Goal: Task Accomplishment & Management: Manage account settings

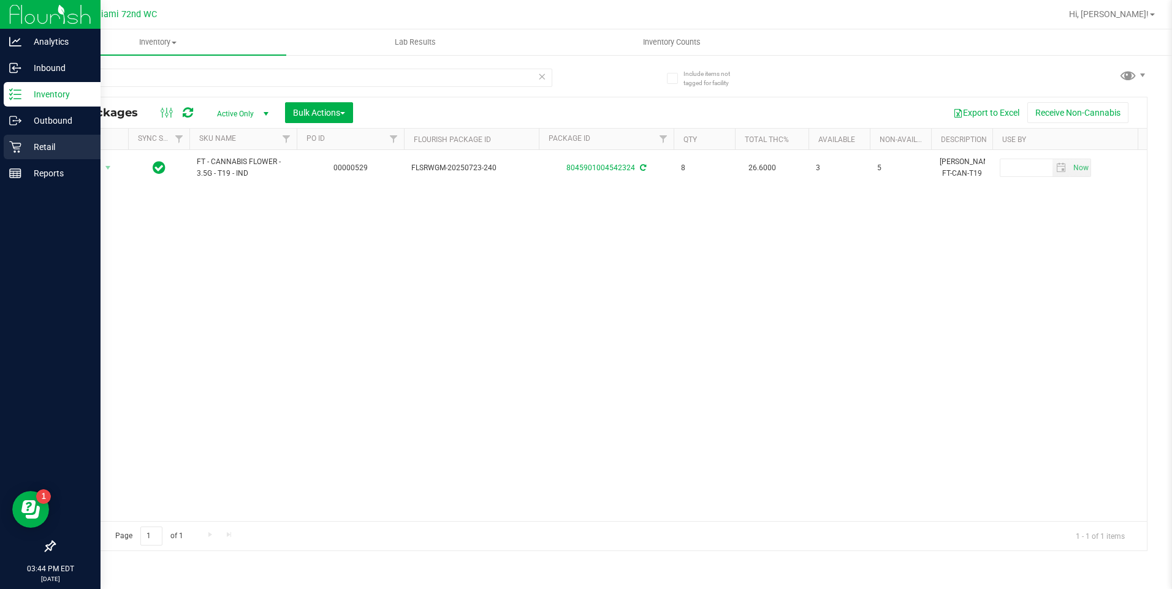
click at [32, 135] on div "Retail" at bounding box center [52, 147] width 97 height 25
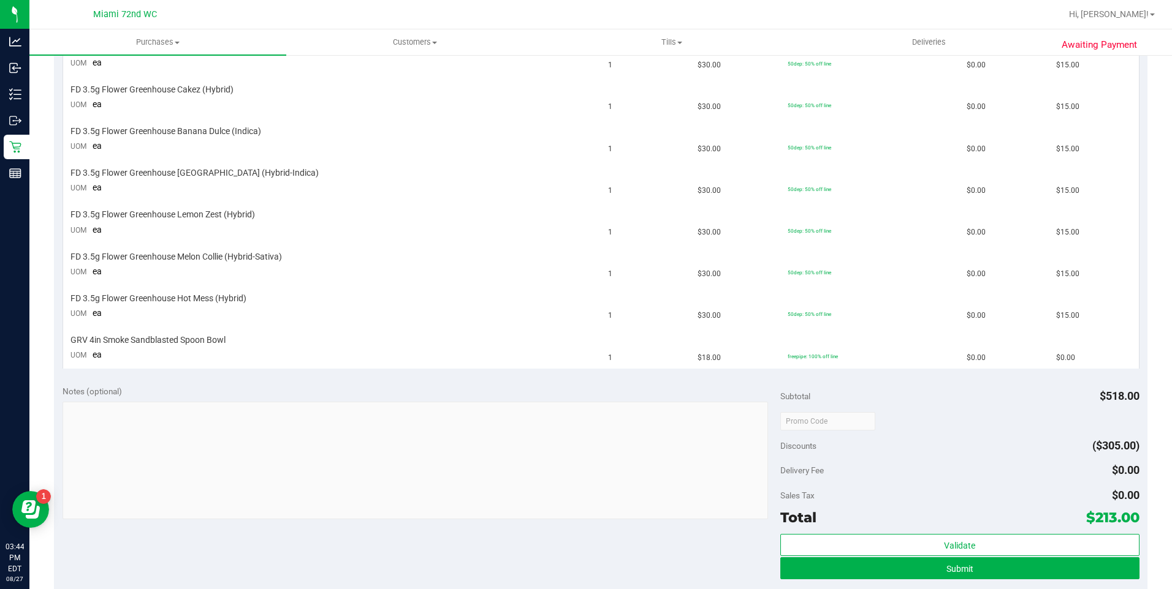
scroll to position [613, 0]
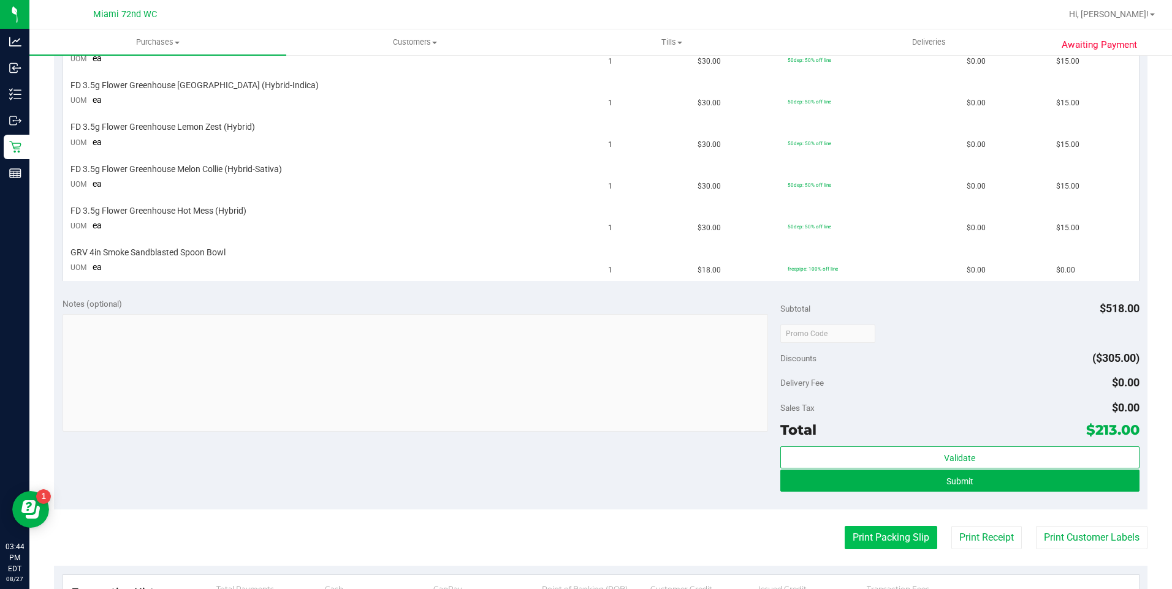
click at [860, 540] on button "Print Packing Slip" at bounding box center [890, 537] width 93 height 23
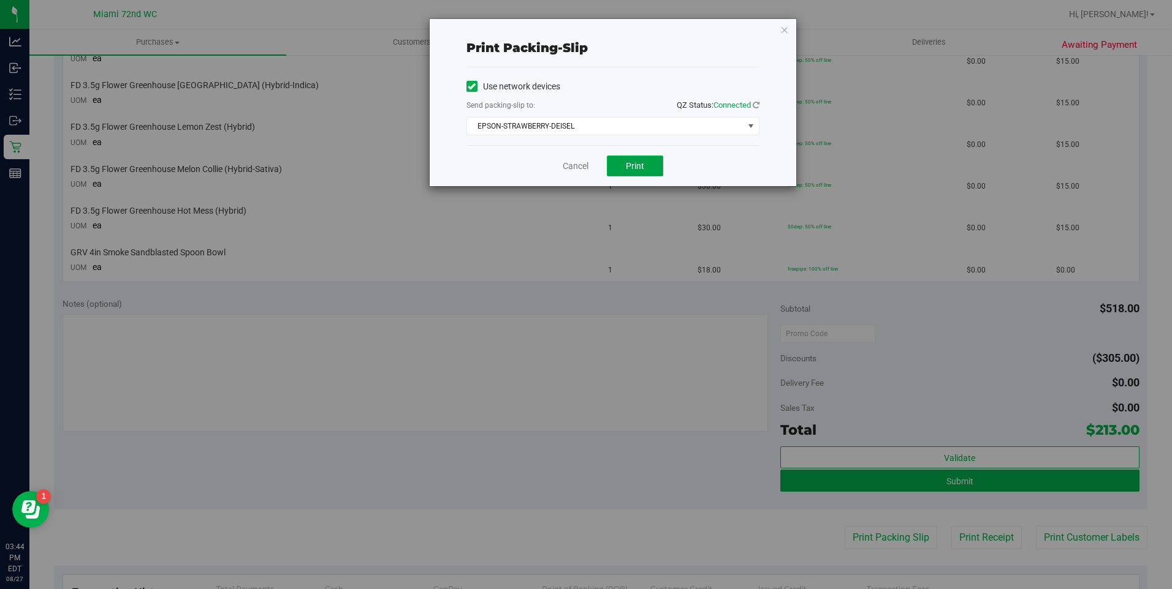
click at [639, 168] on span "Print" at bounding box center [635, 166] width 18 height 10
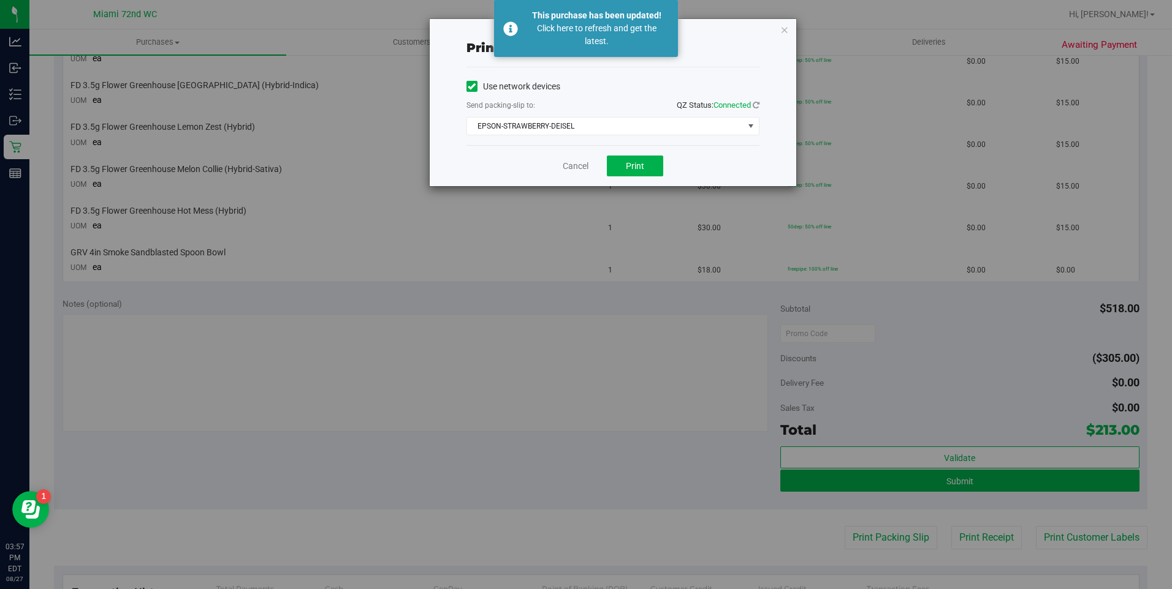
click at [28, 102] on div "Print packing-slip Use network devices Send packing-slip to: QZ Status: Connect…" at bounding box center [590, 294] width 1181 height 589
drag, startPoint x: 574, startPoint y: 161, endPoint x: 469, endPoint y: 165, distance: 105.5
click at [574, 161] on link "Cancel" at bounding box center [576, 166] width 26 height 13
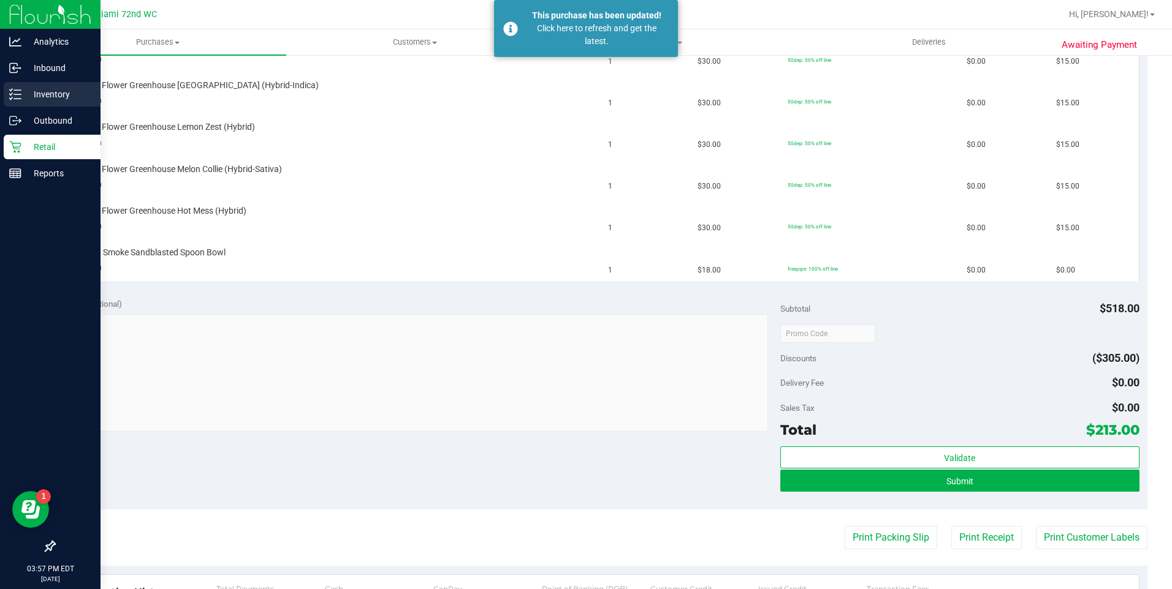
click at [28, 98] on p "Inventory" at bounding box center [58, 94] width 74 height 15
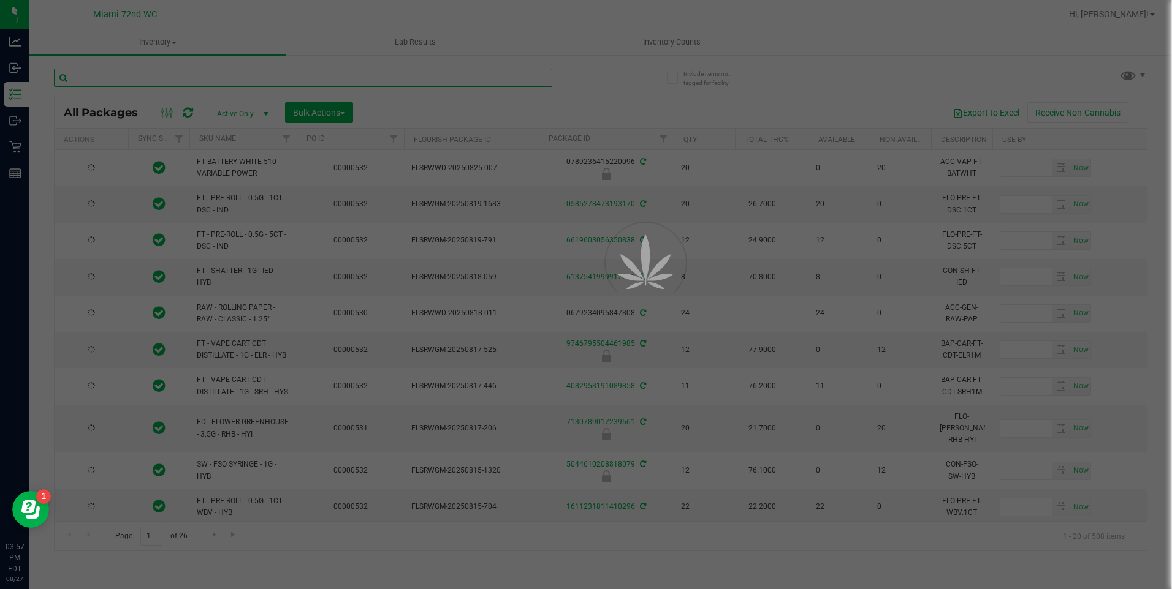
click at [276, 75] on input "text" at bounding box center [303, 78] width 498 height 18
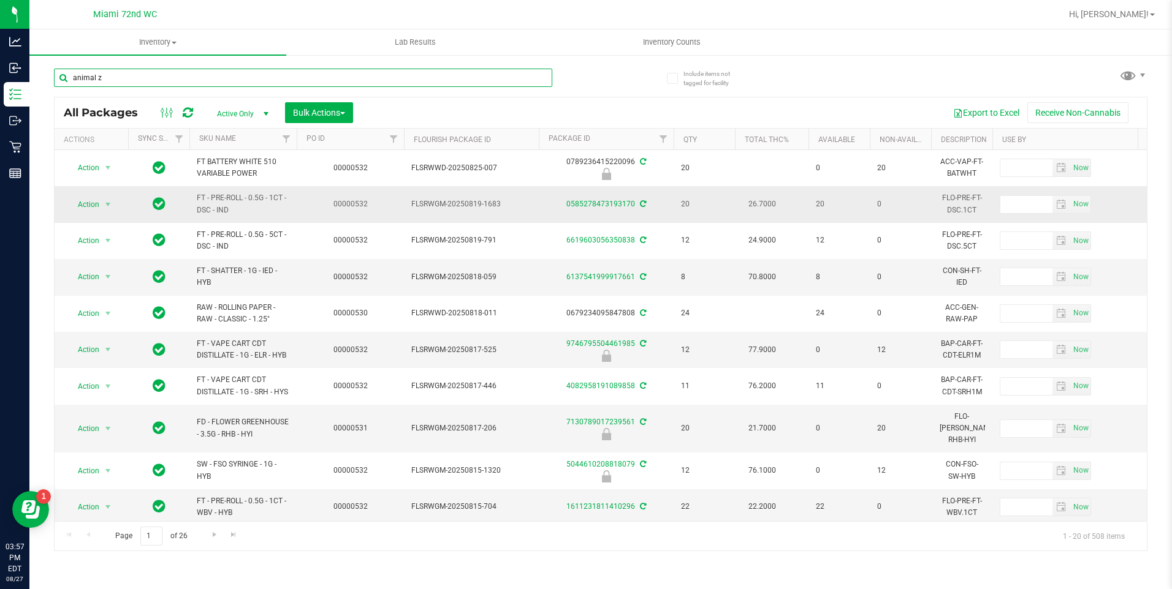
type input "animal z"
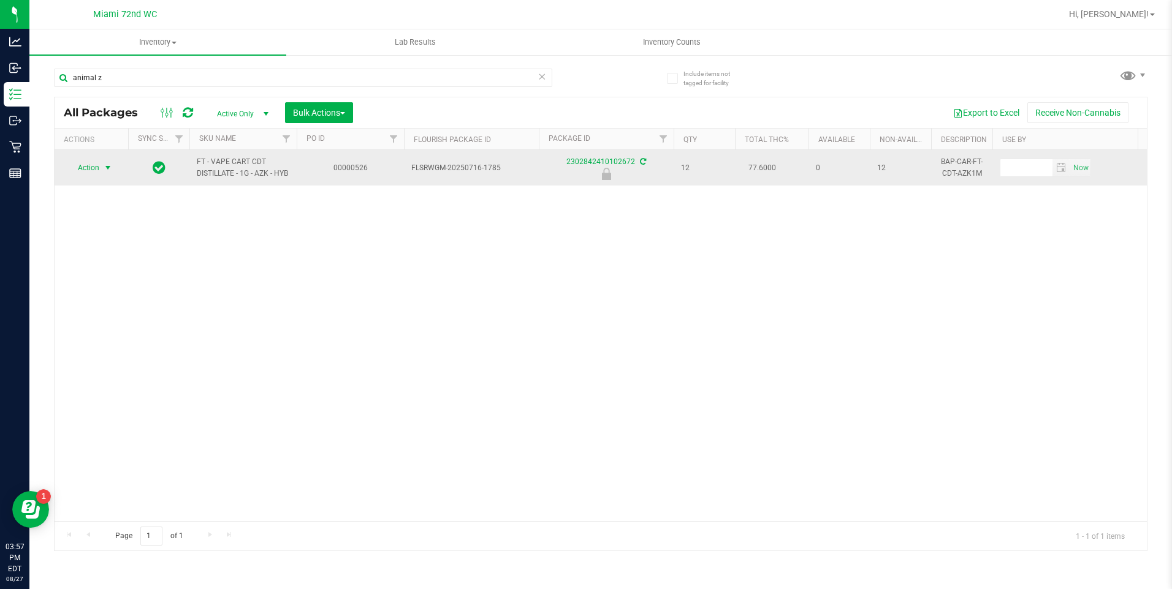
click at [107, 173] on span "select" at bounding box center [108, 168] width 10 height 10
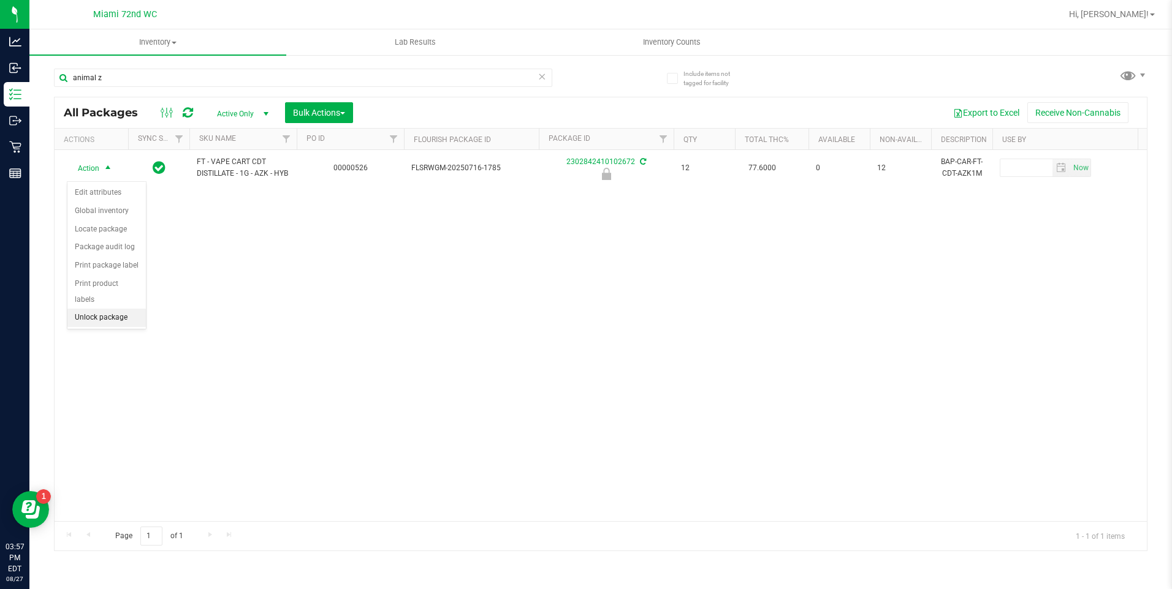
click at [94, 309] on li "Unlock package" at bounding box center [106, 318] width 78 height 18
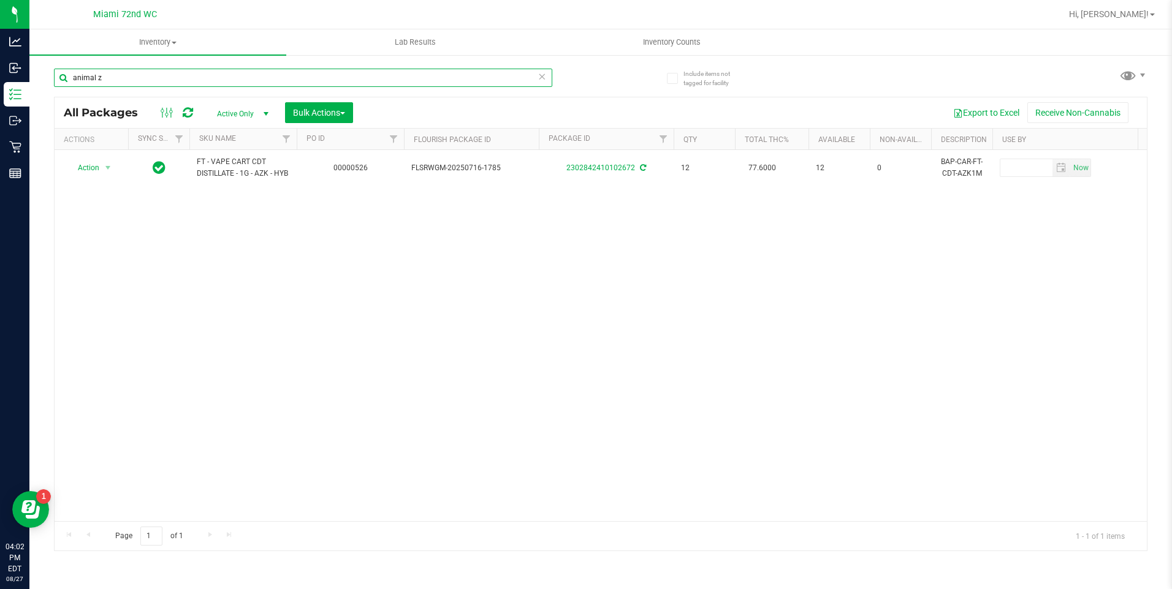
click at [123, 79] on input "animal z" at bounding box center [303, 78] width 498 height 18
type input "a"
type input "cdt"
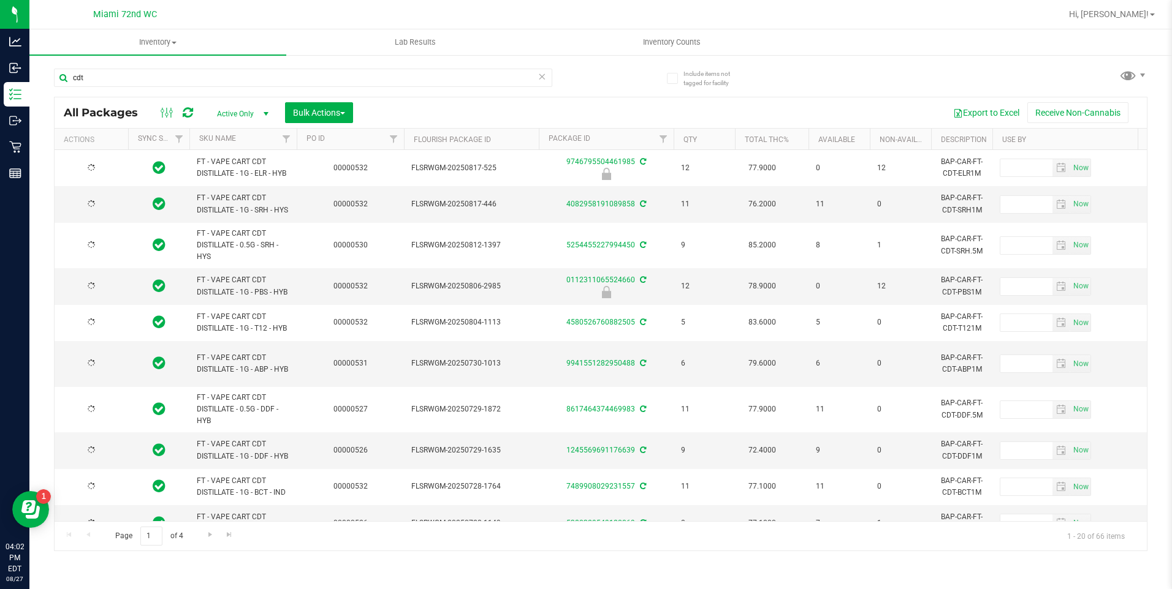
click at [777, 144] on th "Total THC%" at bounding box center [772, 139] width 74 height 21
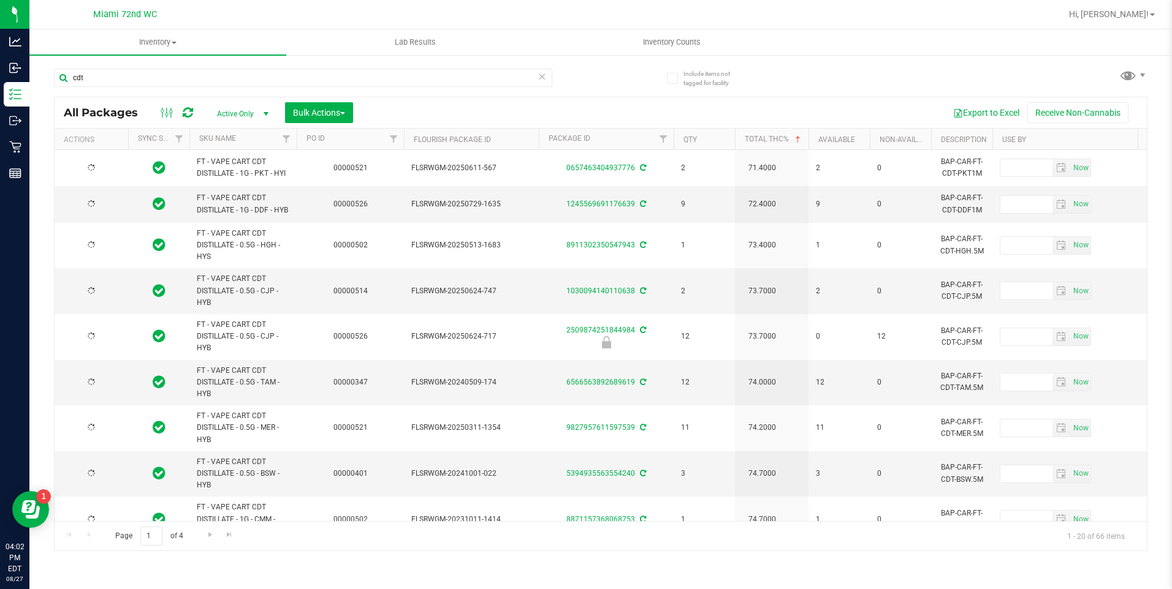
type input "[DATE]"
click at [777, 144] on th "Total THC%" at bounding box center [772, 139] width 74 height 21
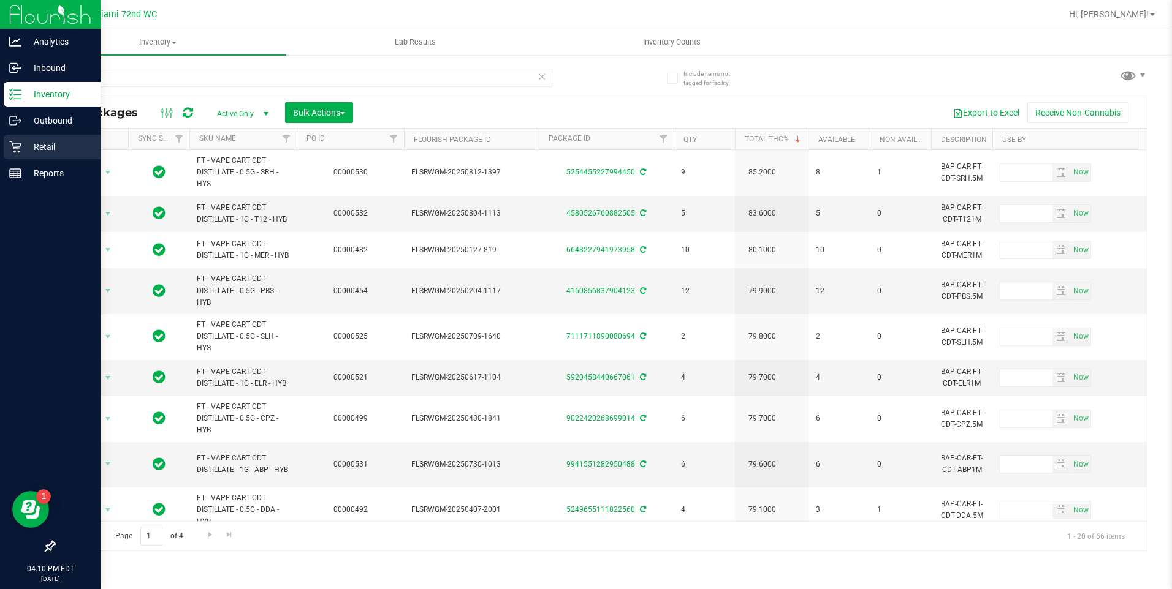
click at [15, 138] on div "Retail" at bounding box center [52, 147] width 97 height 25
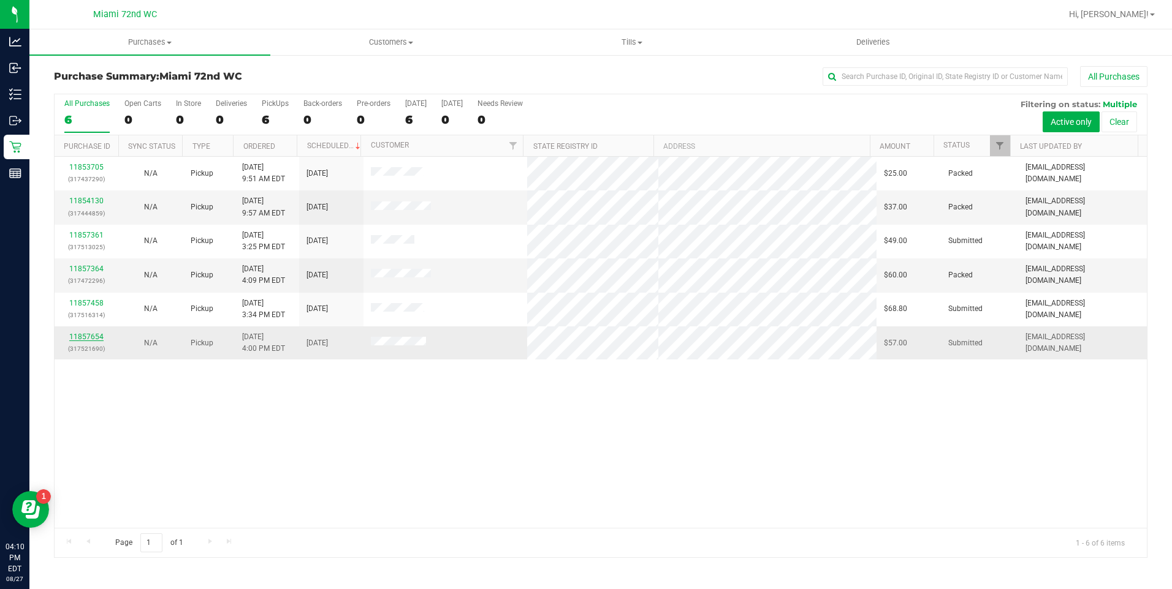
click at [97, 338] on link "11857654" at bounding box center [86, 337] width 34 height 9
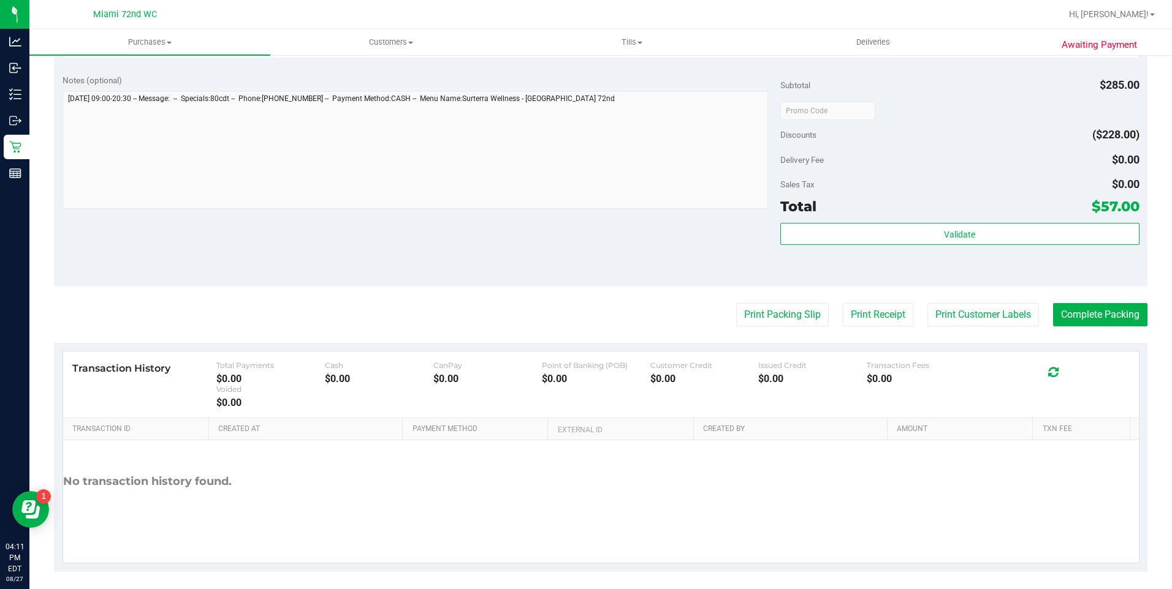
scroll to position [555, 0]
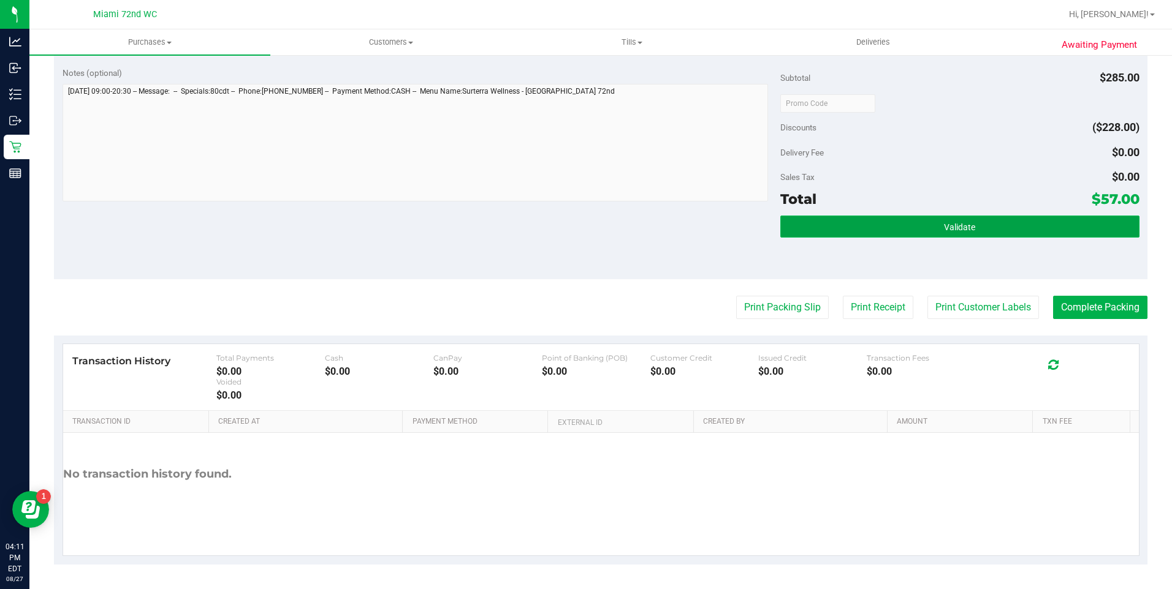
click at [968, 227] on button "Validate" at bounding box center [959, 227] width 359 height 22
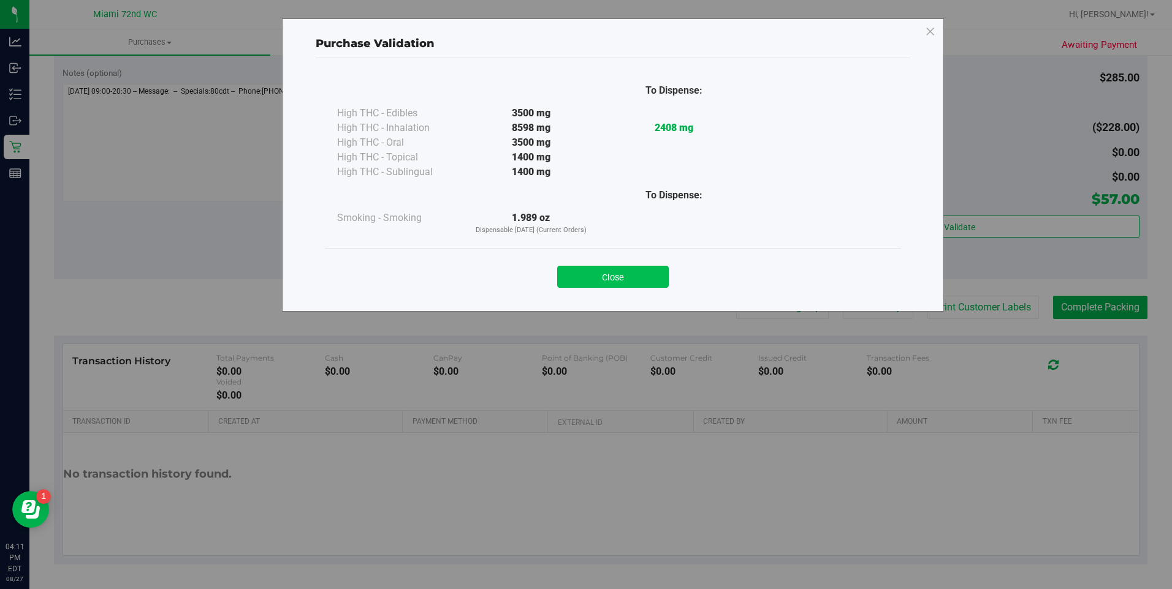
click at [656, 278] on button "Close" at bounding box center [613, 277] width 112 height 22
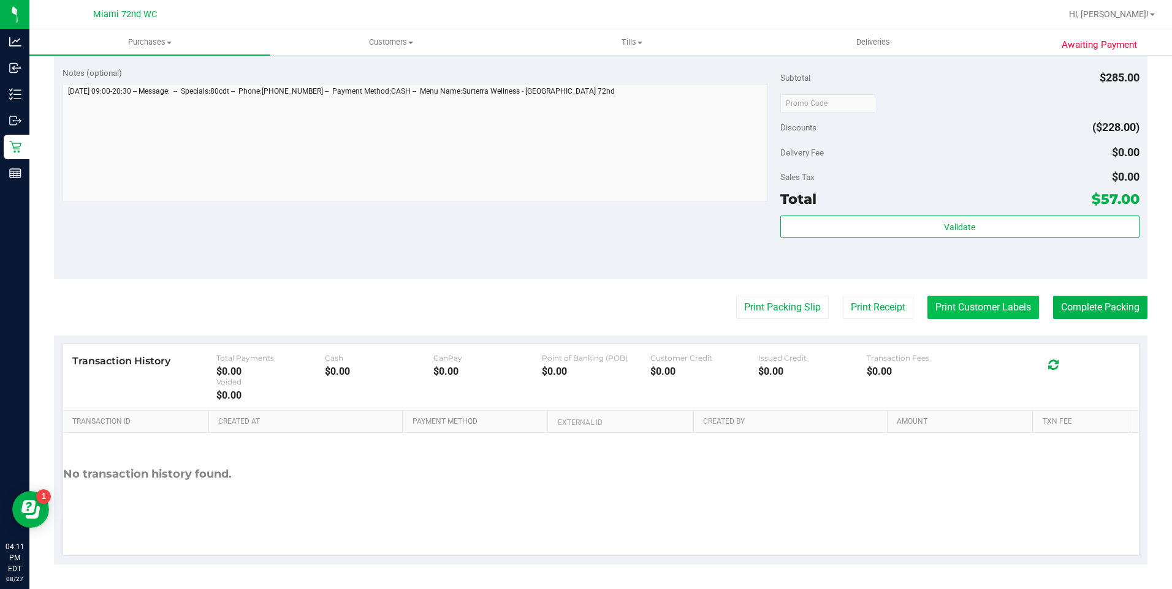
click at [963, 309] on button "Print Customer Labels" at bounding box center [983, 307] width 112 height 23
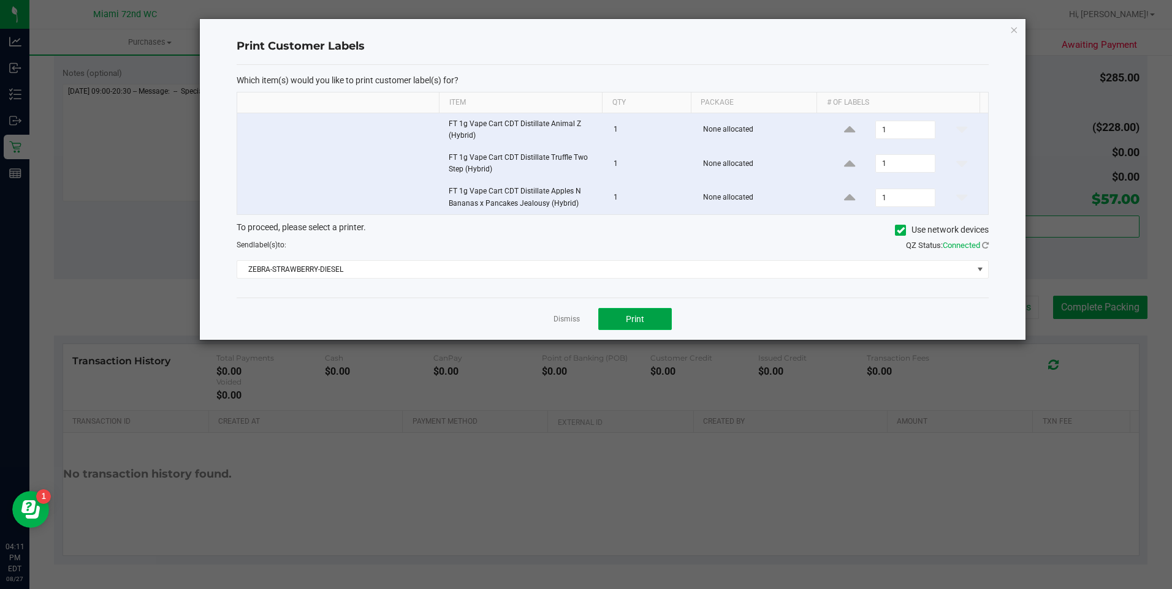
click at [623, 325] on button "Print" at bounding box center [635, 319] width 74 height 22
click at [554, 319] on link "Dismiss" at bounding box center [566, 319] width 26 height 10
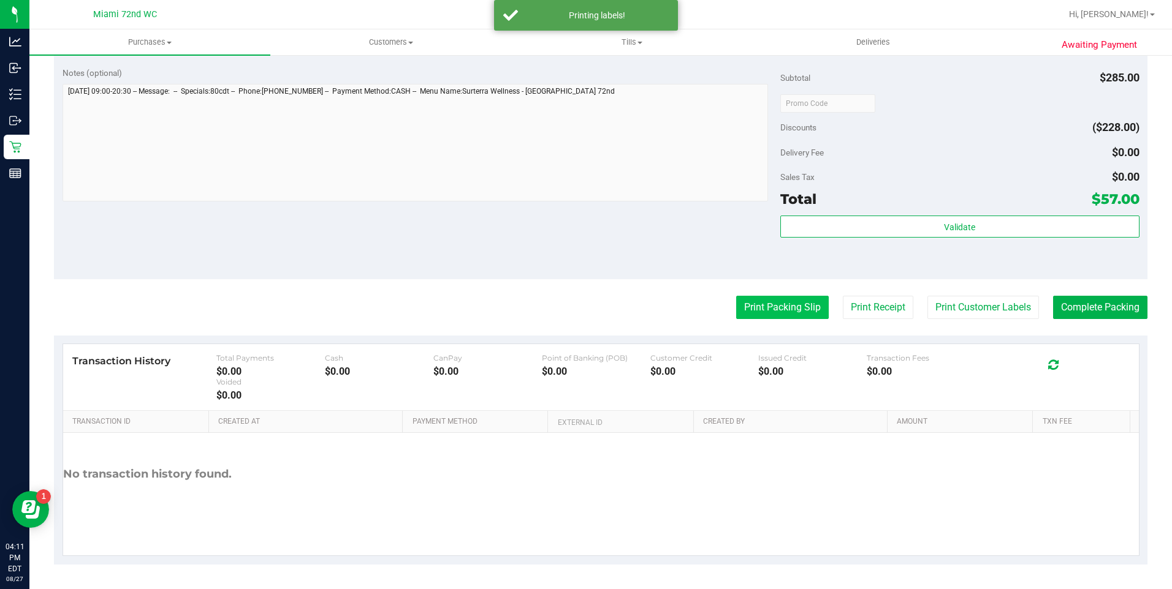
click at [739, 305] on button "Print Packing Slip" at bounding box center [782, 307] width 93 height 23
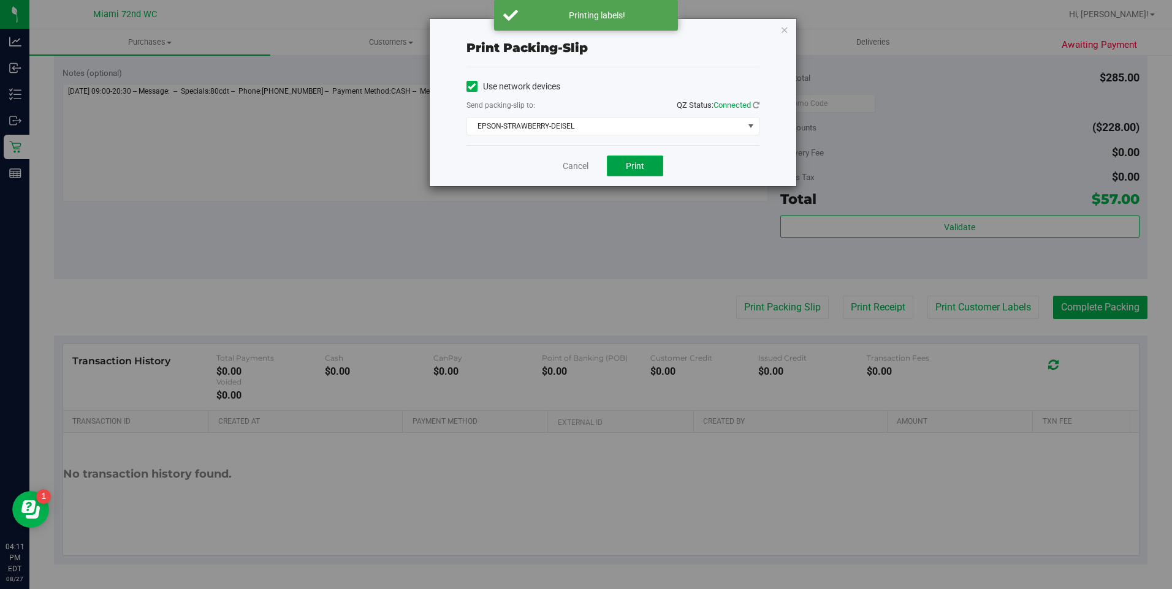
click at [612, 169] on button "Print" at bounding box center [635, 166] width 56 height 21
click at [567, 164] on link "Cancel" at bounding box center [576, 166] width 26 height 13
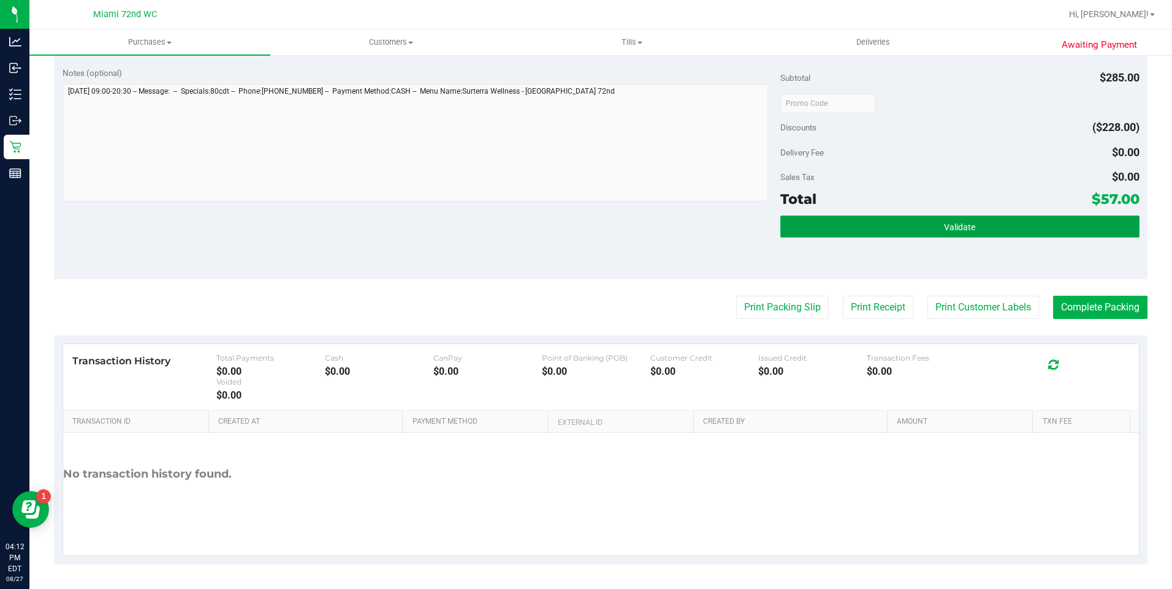
click at [938, 219] on button "Validate" at bounding box center [959, 227] width 359 height 22
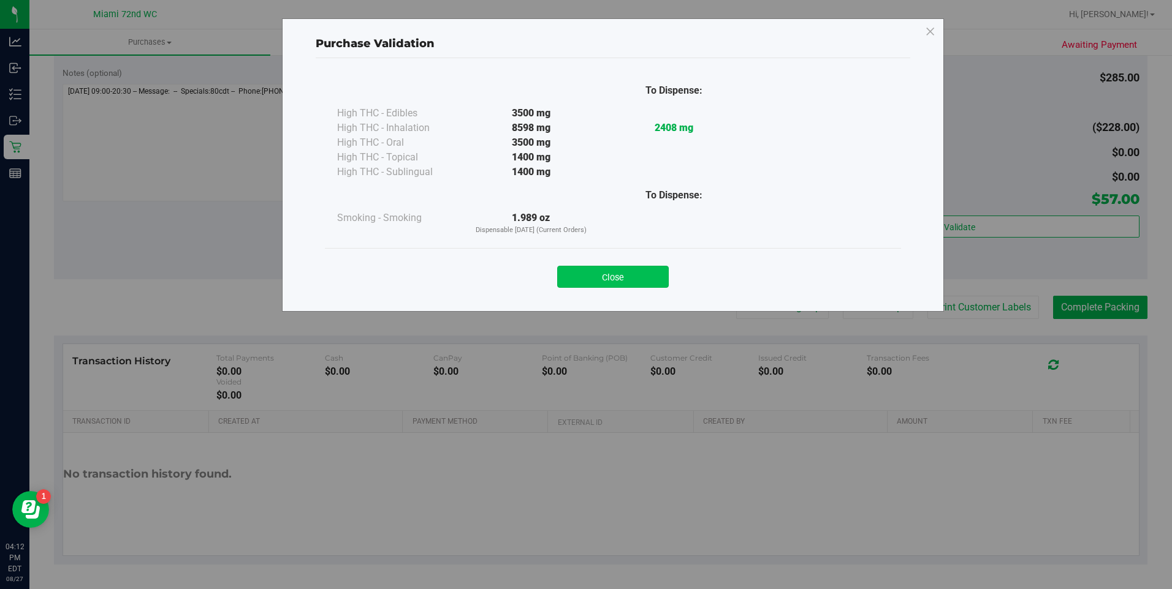
click at [623, 267] on button "Close" at bounding box center [613, 277] width 112 height 22
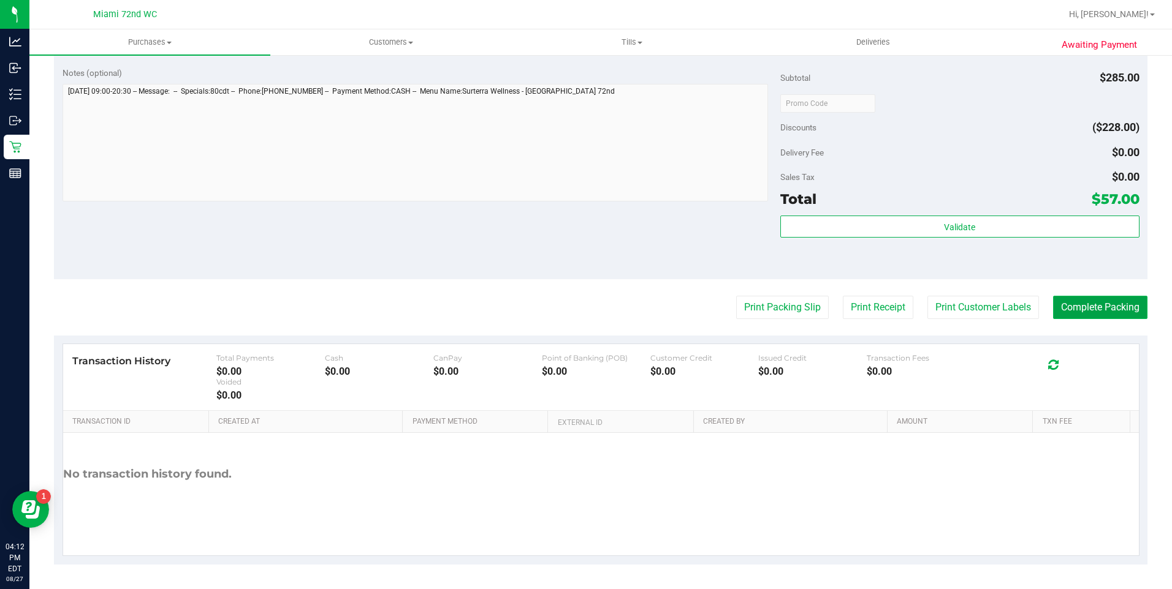
click at [1115, 309] on button "Complete Packing" at bounding box center [1100, 307] width 94 height 23
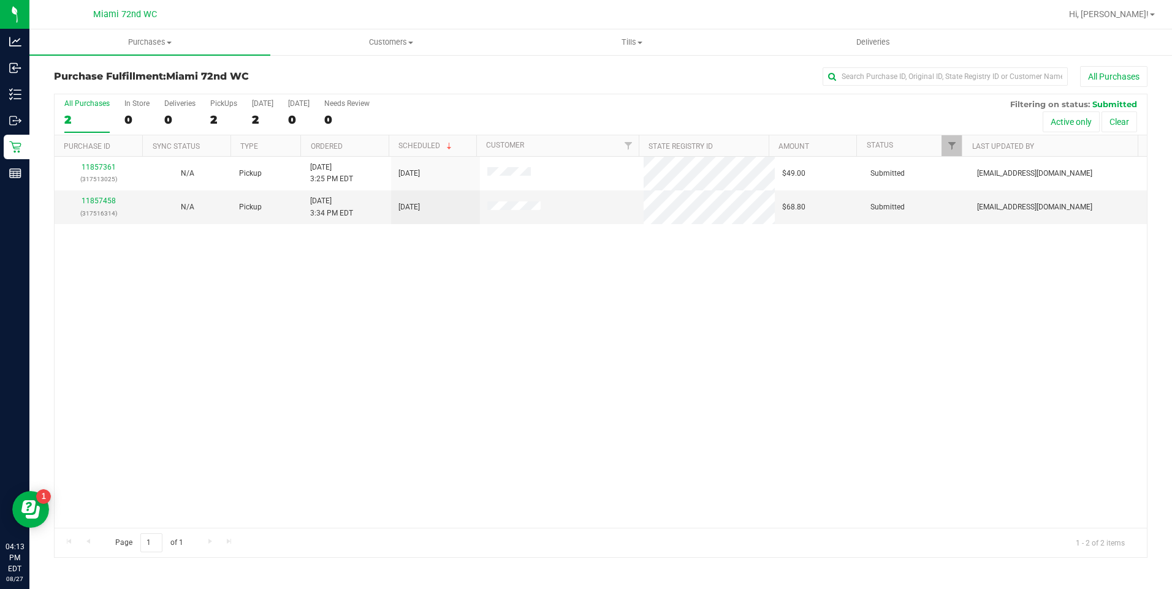
click at [261, 392] on div "11857361 (317513025) N/A Pickup [DATE] 3:25 PM EDT 8/27/2025 $49.00 Submitted […" at bounding box center [601, 342] width 1092 height 371
click at [272, 368] on div "11857361 (317513025) N/A Pickup [DATE] 3:25 PM EDT 8/27/2025 $49.00 Submitted […" at bounding box center [601, 342] width 1092 height 371
click at [270, 354] on div "11857361 (317513025) N/A Pickup [DATE] 3:25 PM EDT 8/27/2025 $49.00 Submitted […" at bounding box center [601, 342] width 1092 height 371
click at [270, 348] on div "11857361 (317513025) N/A Pickup [DATE] 3:25 PM EDT 8/27/2025 $49.00 Submitted […" at bounding box center [601, 342] width 1092 height 371
click at [271, 343] on div "11857361 (317513025) N/A Pickup [DATE] 3:25 PM EDT 8/27/2025 $49.00 Submitted […" at bounding box center [601, 342] width 1092 height 371
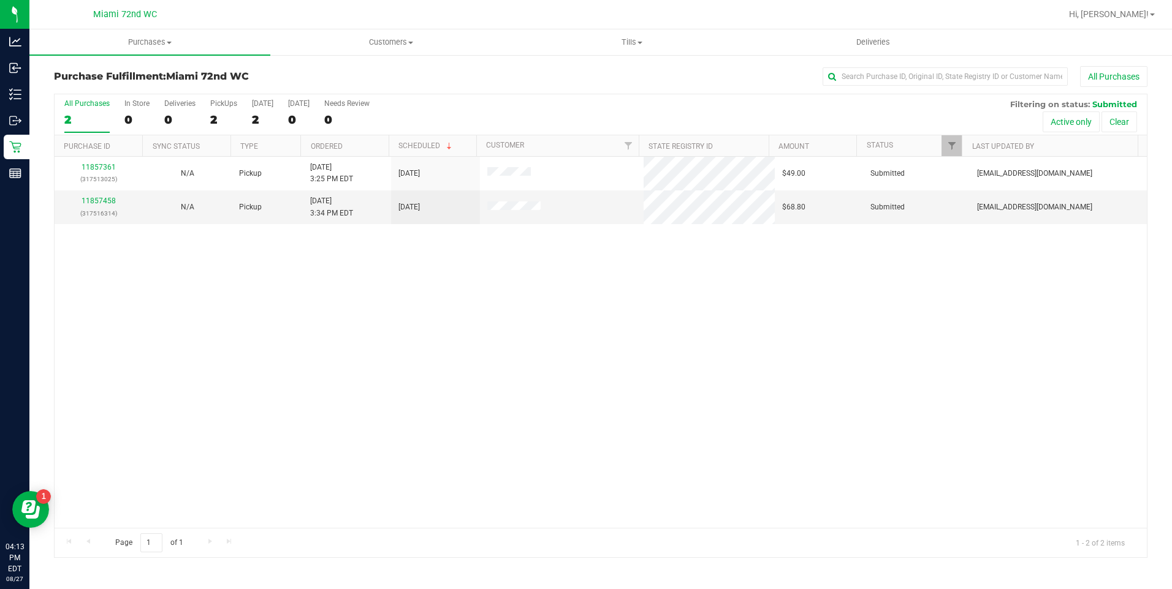
click at [275, 339] on div "11857361 (317513025) N/A Pickup [DATE] 3:25 PM EDT 8/27/2025 $49.00 Submitted […" at bounding box center [601, 342] width 1092 height 371
click at [269, 345] on div "11857361 (317513025) N/A Pickup [DATE] 3:25 PM EDT 8/27/2025 $49.00 Submitted […" at bounding box center [601, 342] width 1092 height 371
click at [194, 319] on div "11857361 (317513025) N/A Pickup [DATE] 3:25 PM EDT 8/27/2025 $49.00 Submitted […" at bounding box center [601, 342] width 1092 height 371
click at [157, 313] on div "11857361 (317513025) N/A Pickup [DATE] 3:25 PM EDT 8/27/2025 $49.00 Submitted […" at bounding box center [601, 342] width 1092 height 371
click at [138, 328] on div "11857361 (317513025) N/A Pickup [DATE] 3:25 PM EDT 8/27/2025 $49.00 Submitted […" at bounding box center [601, 342] width 1092 height 371
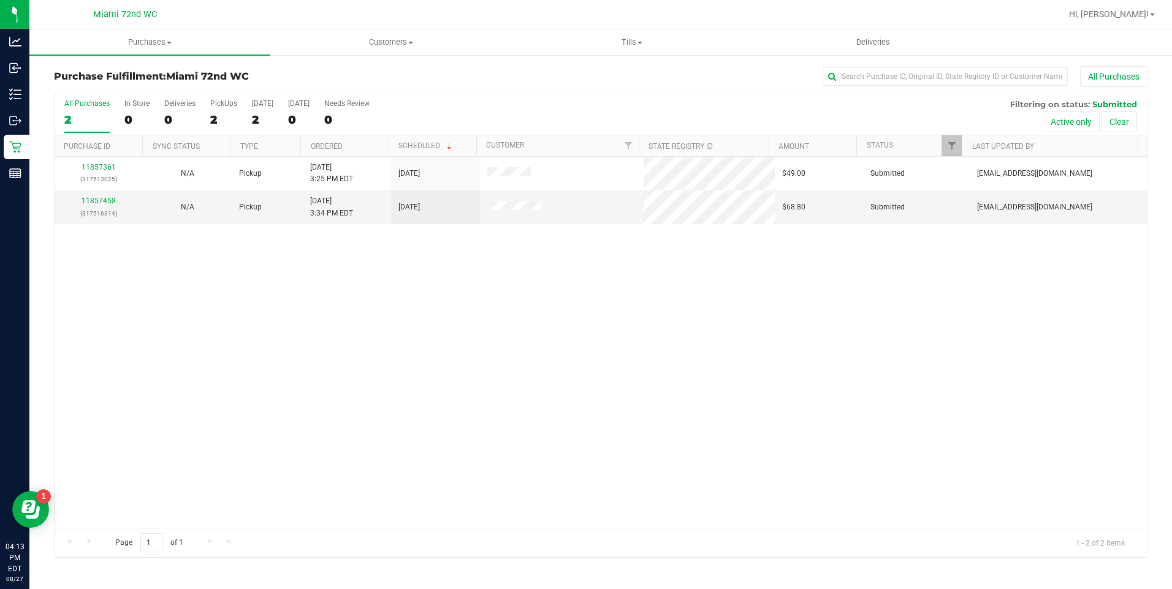
click at [133, 312] on div "11857361 (317513025) N/A Pickup [DATE] 3:25 PM EDT 8/27/2025 $49.00 Submitted […" at bounding box center [601, 342] width 1092 height 371
click at [128, 296] on div "11857361 (317513025) N/A Pickup [DATE] 3:25 PM EDT 8/27/2025 $49.00 Submitted […" at bounding box center [601, 342] width 1092 height 371
click at [100, 200] on link "11857458" at bounding box center [98, 201] width 34 height 9
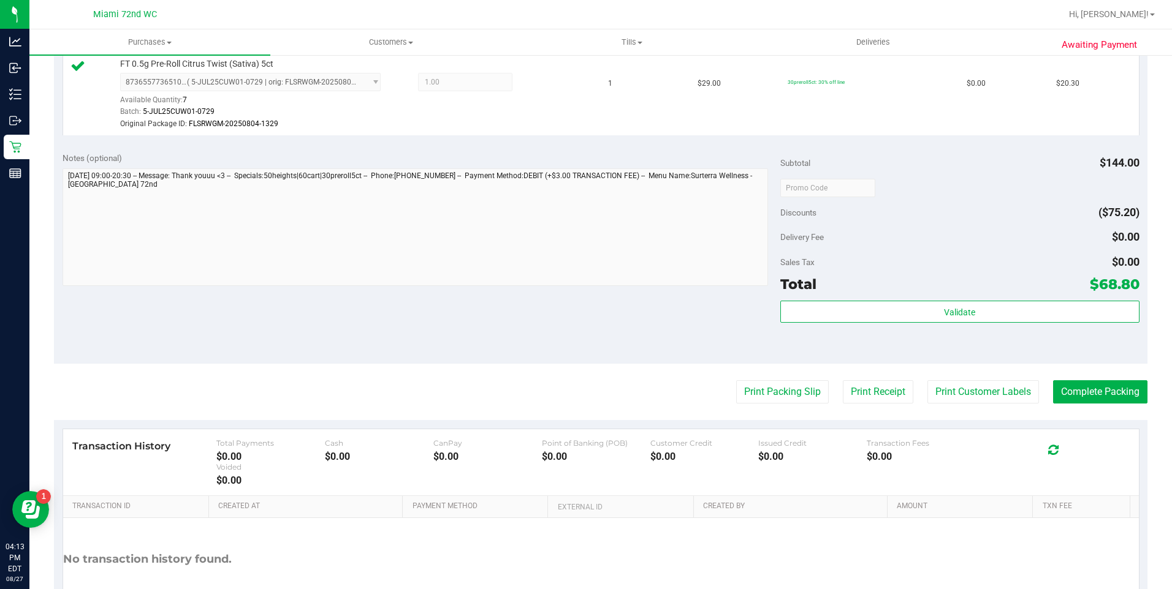
scroll to position [589, 0]
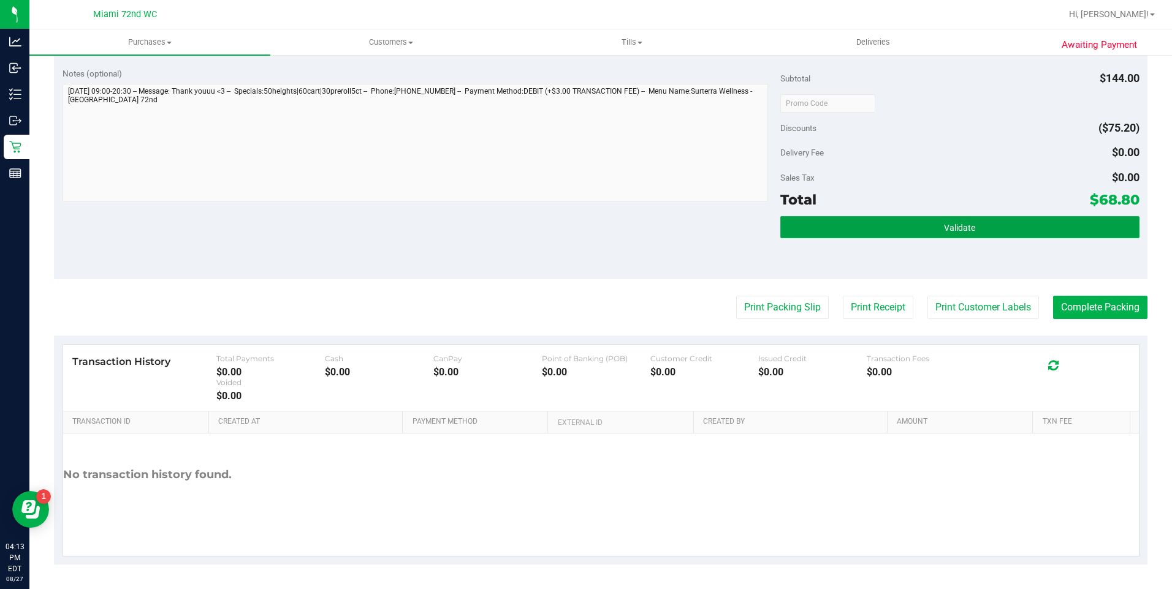
click at [934, 227] on button "Validate" at bounding box center [959, 227] width 359 height 22
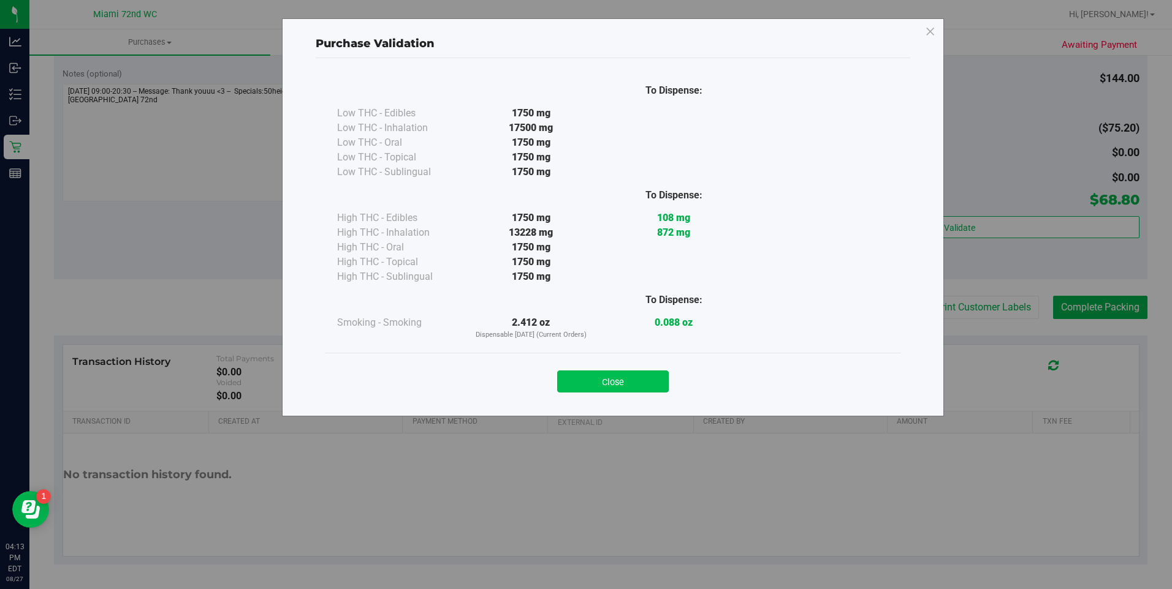
click at [620, 373] on button "Close" at bounding box center [613, 382] width 112 height 22
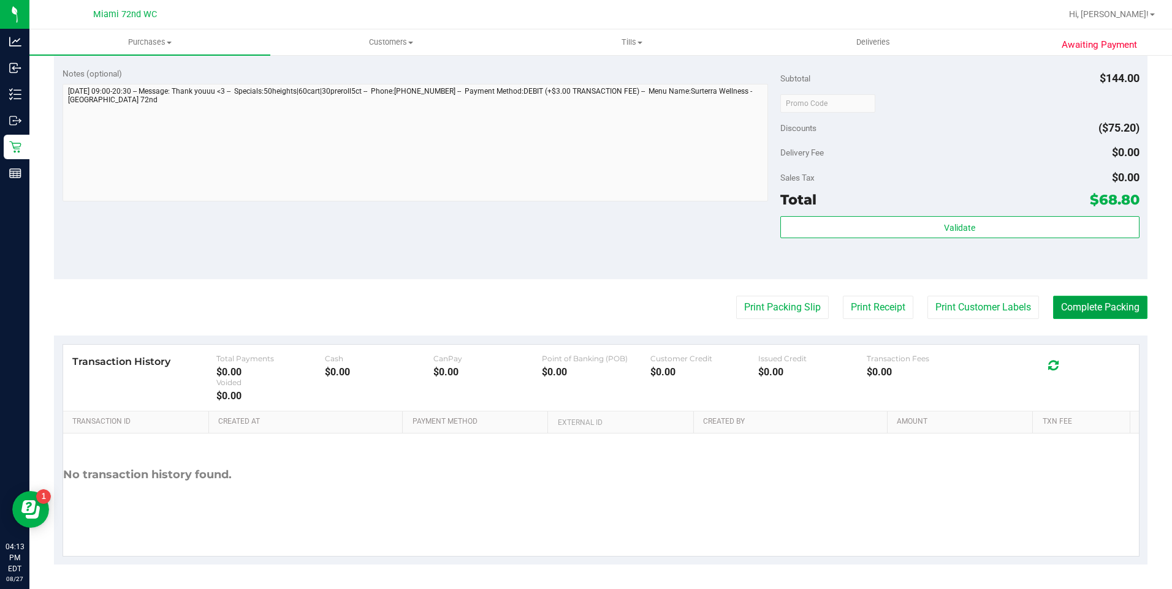
click at [1099, 298] on button "Complete Packing" at bounding box center [1100, 307] width 94 height 23
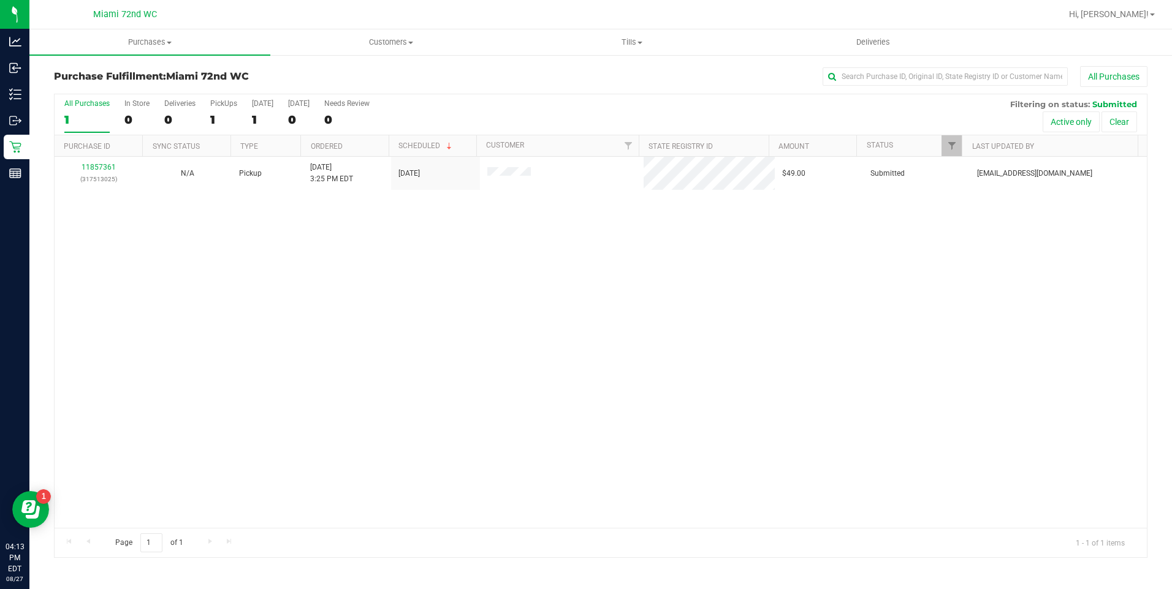
click at [278, 366] on div "11857361 (317513025) N/A Pickup [DATE] 3:25 PM EDT 8/27/2025 $49.00 Submitted […" at bounding box center [601, 342] width 1092 height 371
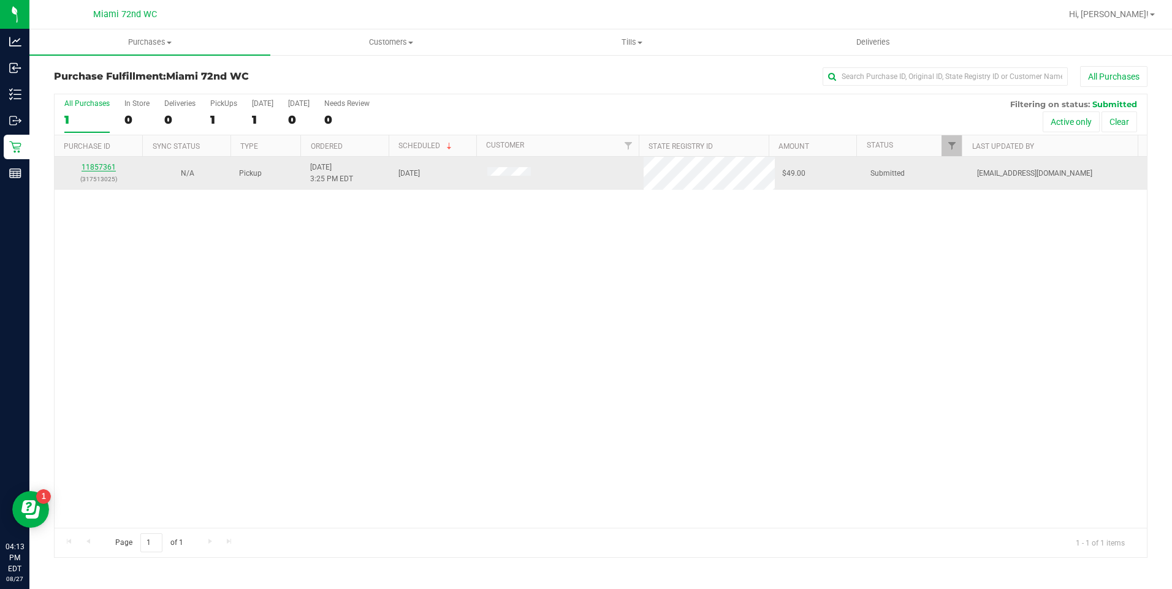
click at [98, 169] on link "11857361" at bounding box center [98, 167] width 34 height 9
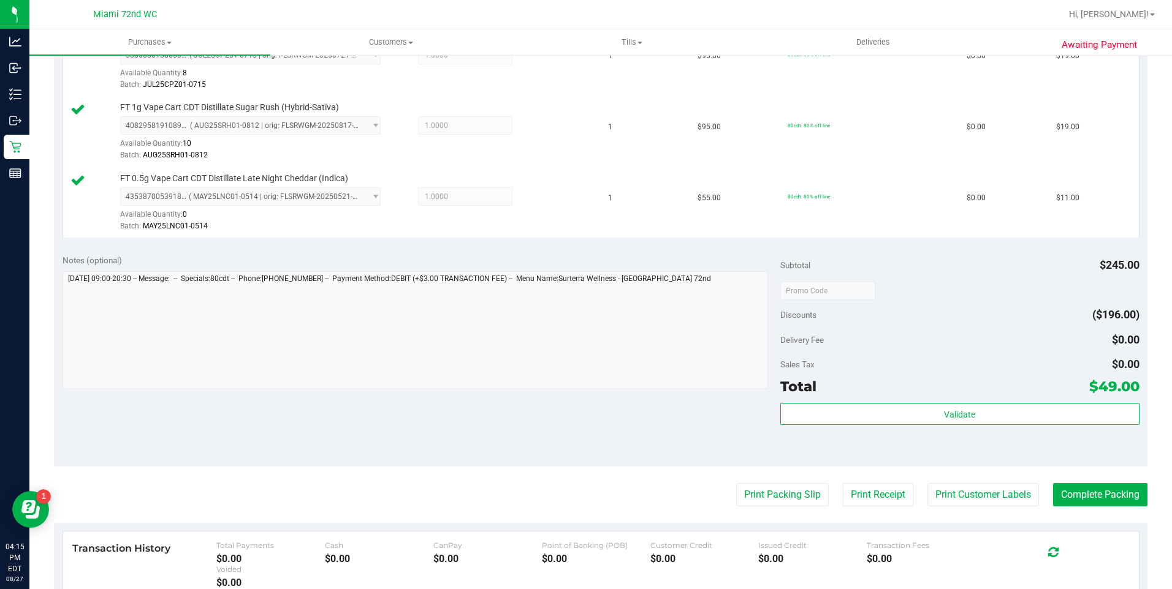
scroll to position [555, 0]
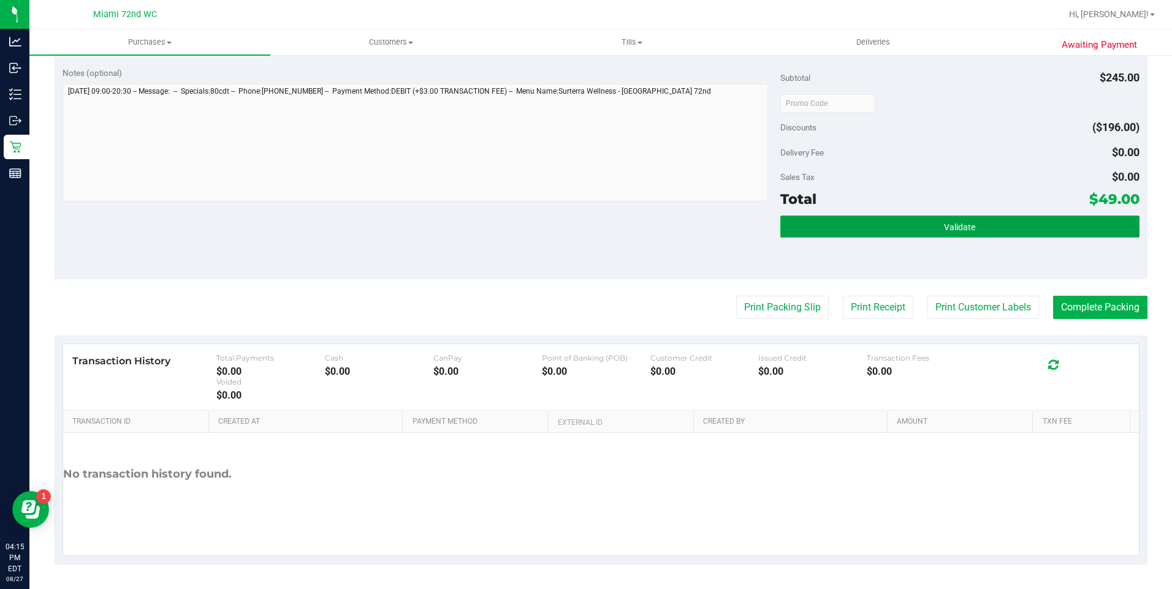
click at [958, 237] on button "Validate" at bounding box center [959, 227] width 359 height 22
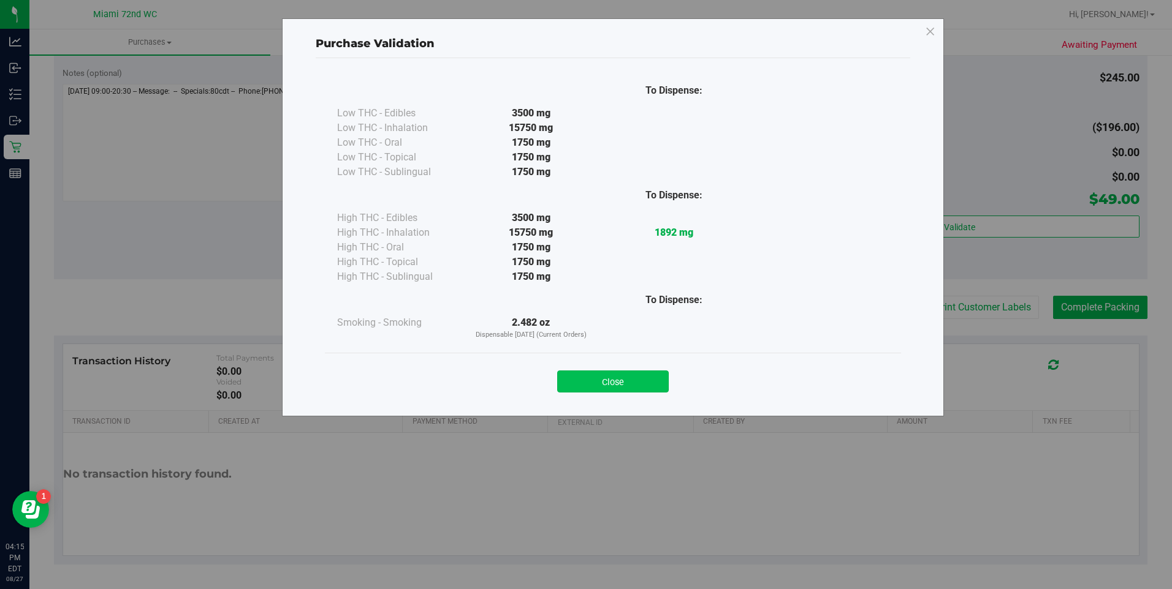
click at [637, 385] on button "Close" at bounding box center [613, 382] width 112 height 22
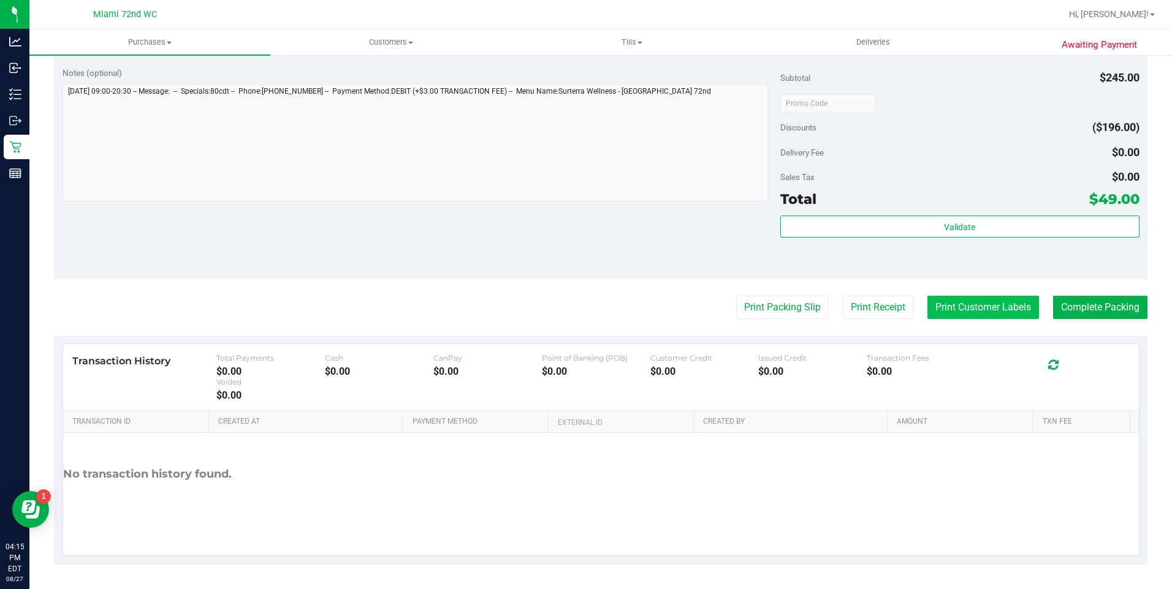
click at [978, 317] on button "Print Customer Labels" at bounding box center [983, 307] width 112 height 23
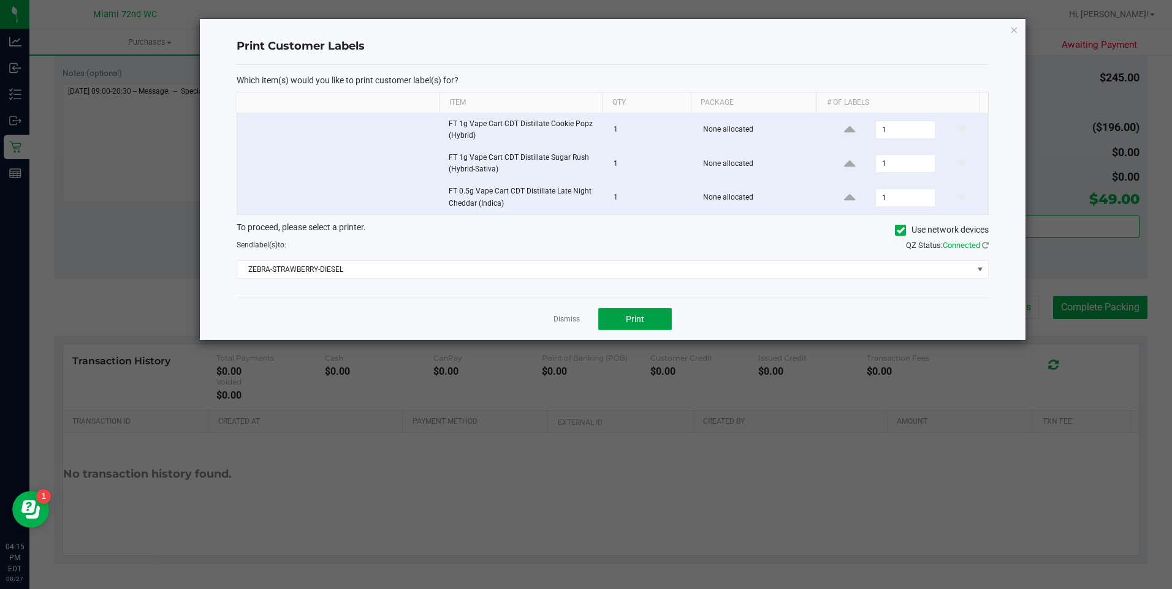
click at [650, 319] on button "Print" at bounding box center [635, 319] width 74 height 22
click at [561, 320] on link "Dismiss" at bounding box center [566, 319] width 26 height 10
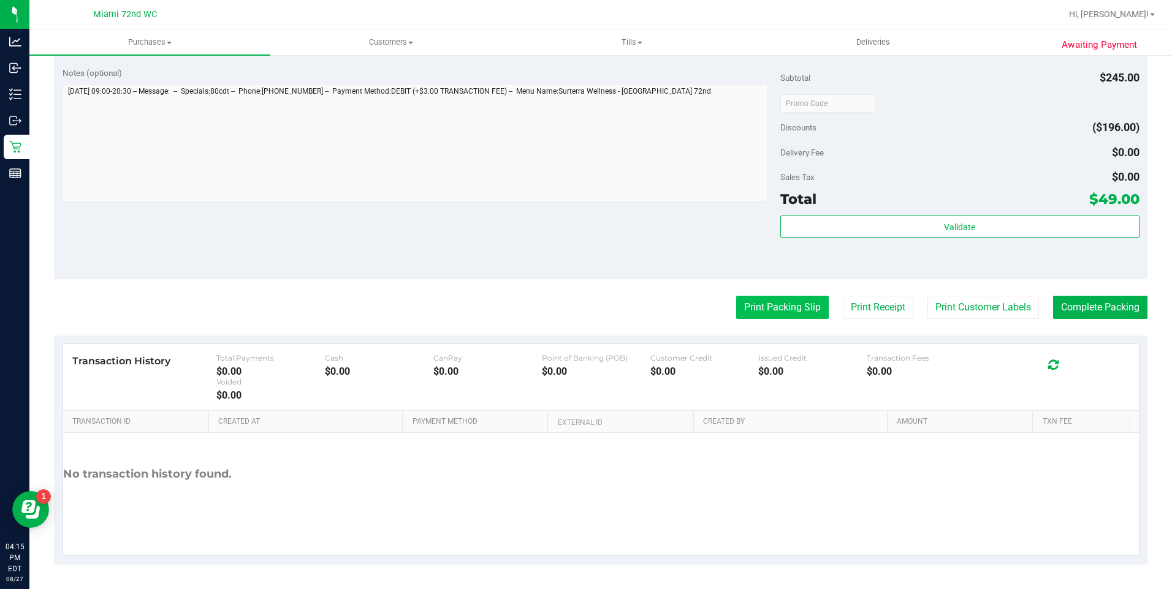
click at [770, 309] on button "Print Packing Slip" at bounding box center [782, 307] width 93 height 23
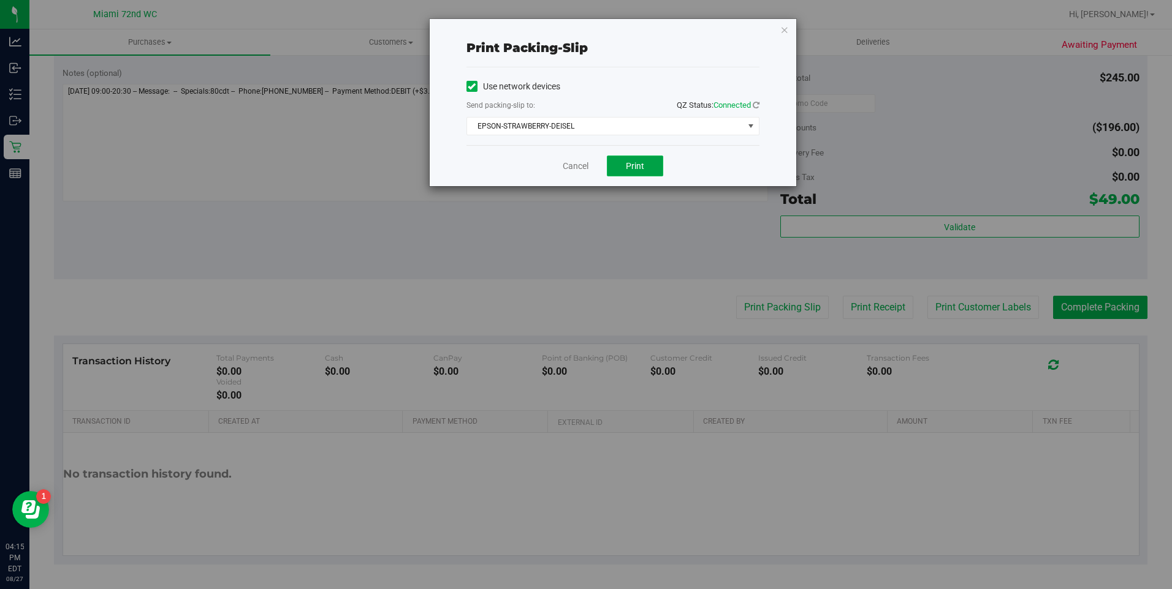
click at [637, 173] on button "Print" at bounding box center [635, 166] width 56 height 21
click at [564, 166] on link "Cancel" at bounding box center [576, 166] width 26 height 13
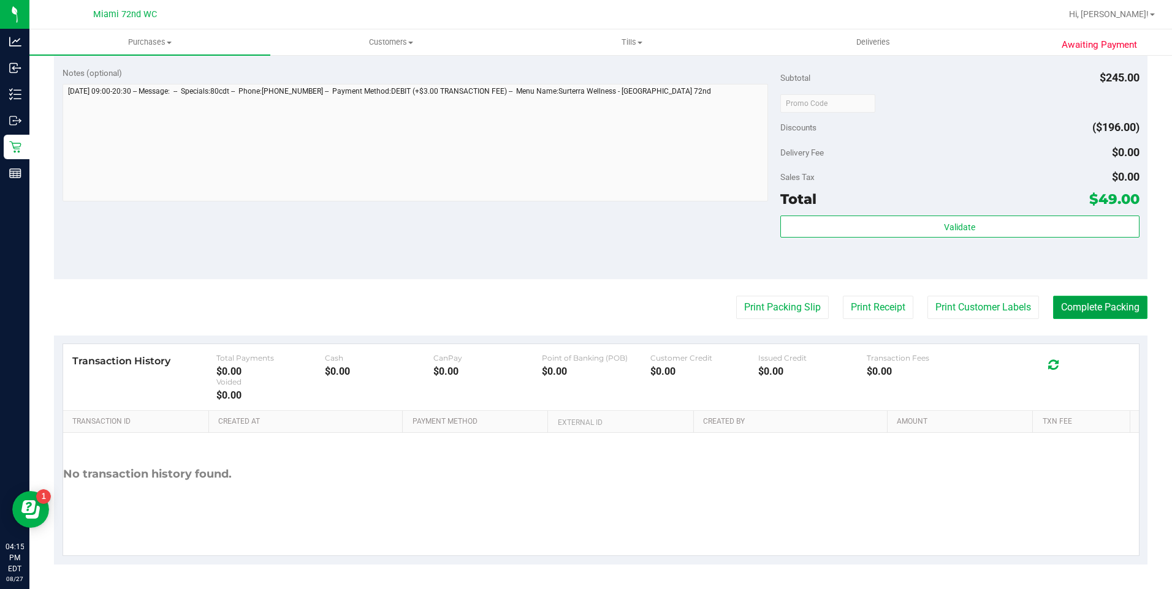
click at [1077, 299] on button "Complete Packing" at bounding box center [1100, 307] width 94 height 23
